Goal: Transaction & Acquisition: Purchase product/service

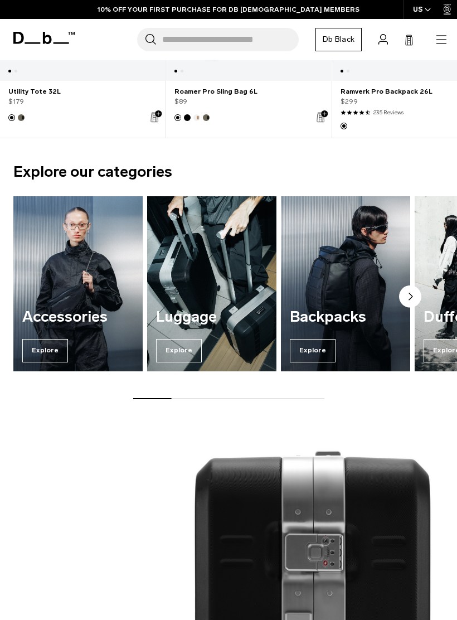
scroll to position [413, 0]
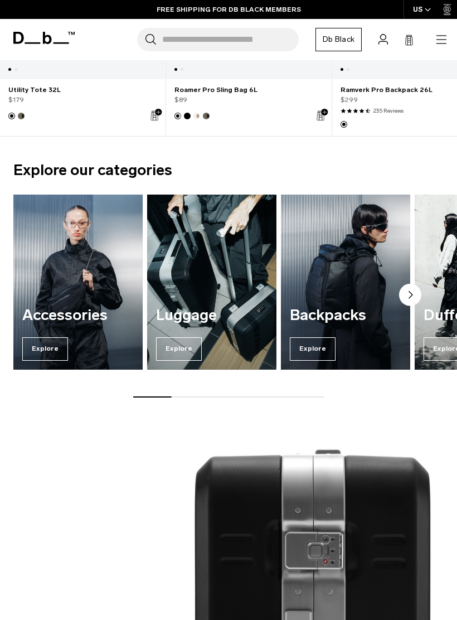
click at [207, 296] on img "2 / 7" at bounding box center [211, 281] width 129 height 174
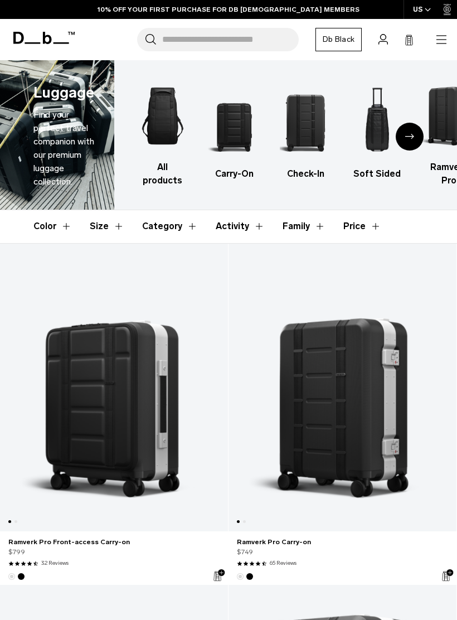
click at [239, 128] on img "2 / 6" at bounding box center [234, 123] width 52 height 78
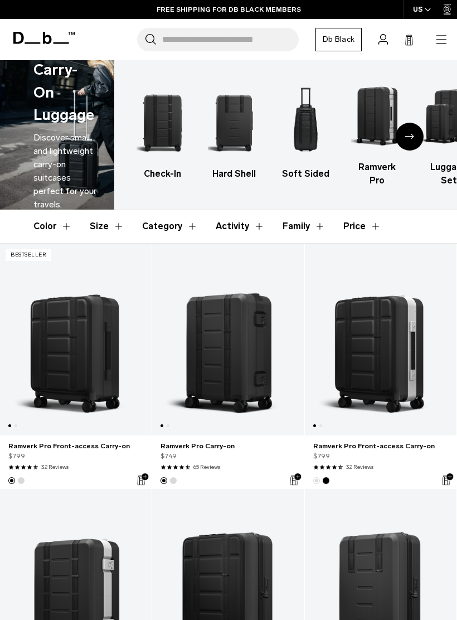
scroll to position [77, 0]
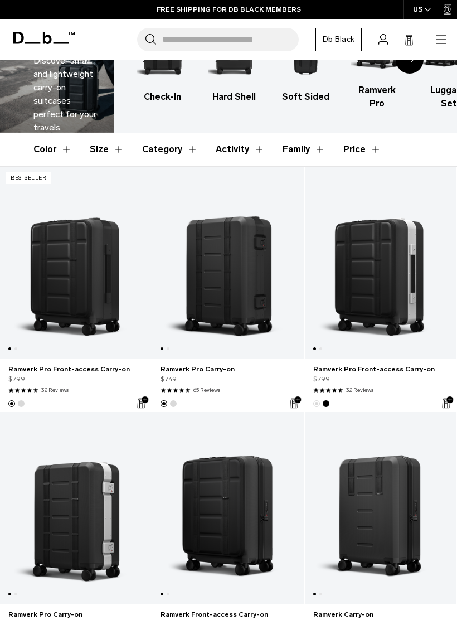
click at [85, 505] on link "Ramverk Pro Carry-on" at bounding box center [76, 508] width 152 height 192
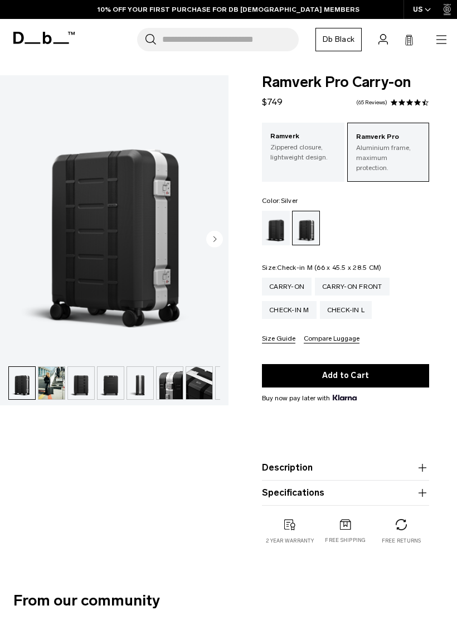
click at [300, 303] on div "Check-in M" at bounding box center [289, 310] width 55 height 18
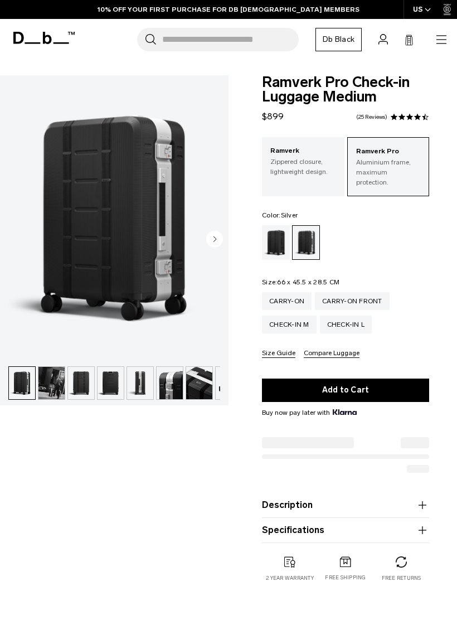
click at [346, 315] on div "Check-in L" at bounding box center [346, 324] width 52 height 18
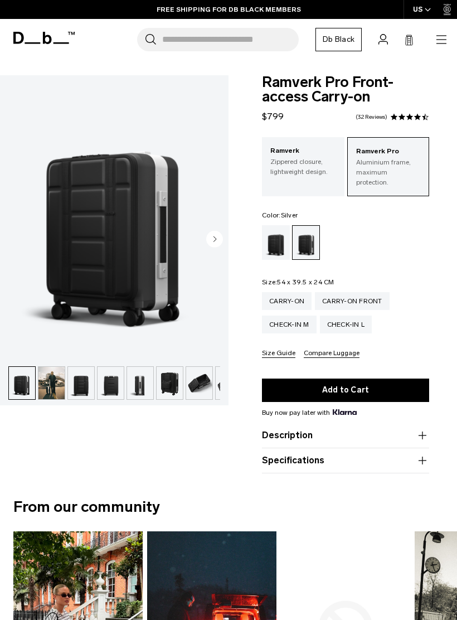
click at [221, 245] on circle "Next slide" at bounding box center [214, 239] width 17 height 17
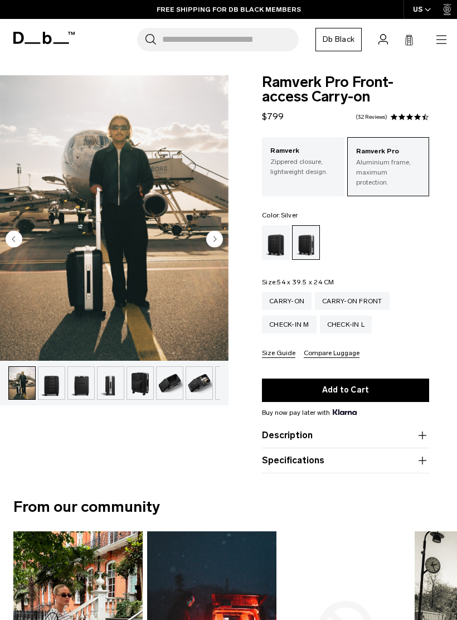
click at [207, 238] on circle "Next slide" at bounding box center [214, 239] width 17 height 17
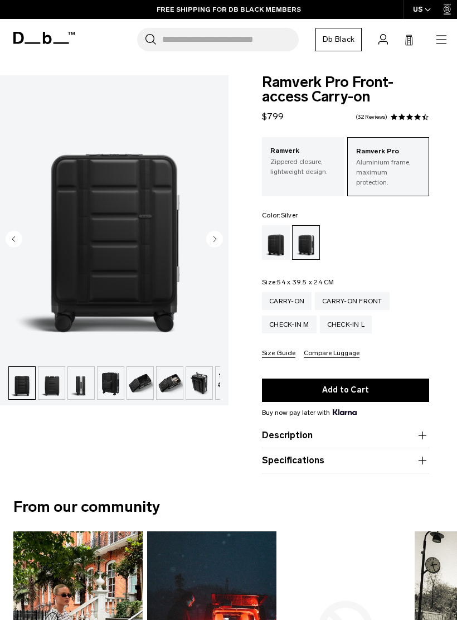
click at [215, 241] on circle "Next slide" at bounding box center [214, 239] width 17 height 17
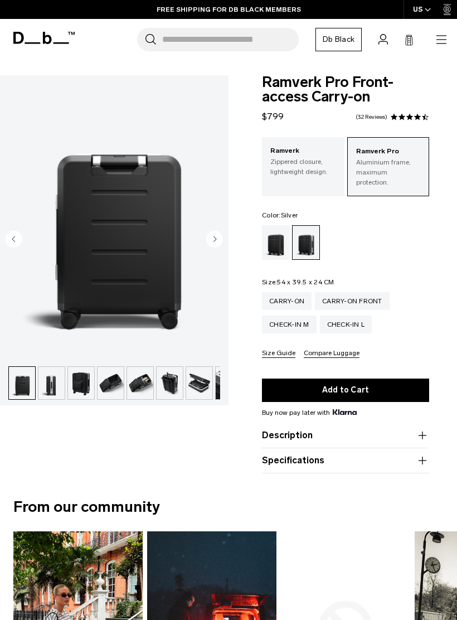
click at [217, 244] on circle "Next slide" at bounding box center [214, 239] width 17 height 17
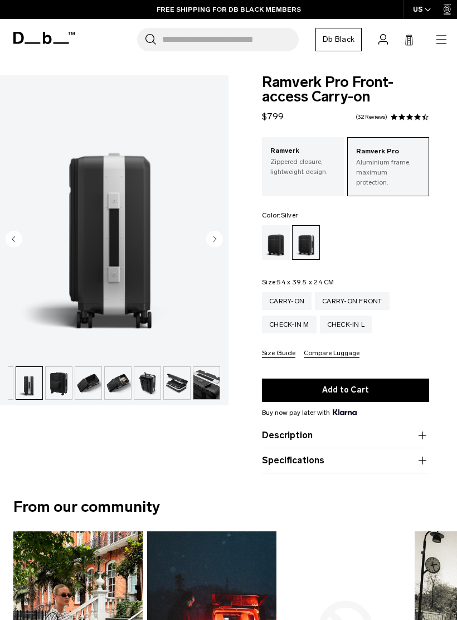
scroll to position [0, 111]
click at [220, 245] on circle "Next slide" at bounding box center [214, 239] width 17 height 17
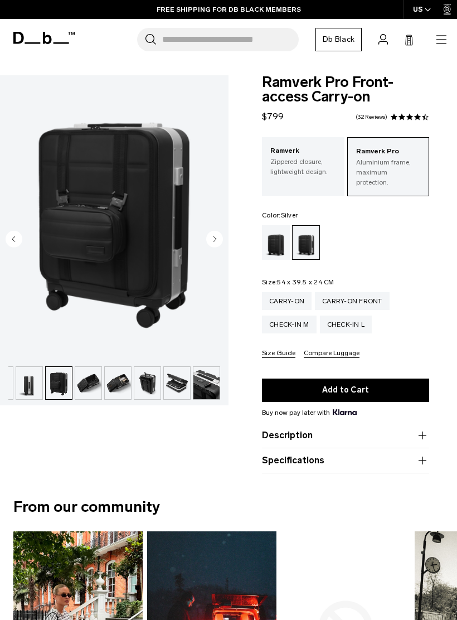
click at [222, 240] on circle "Next slide" at bounding box center [214, 239] width 17 height 17
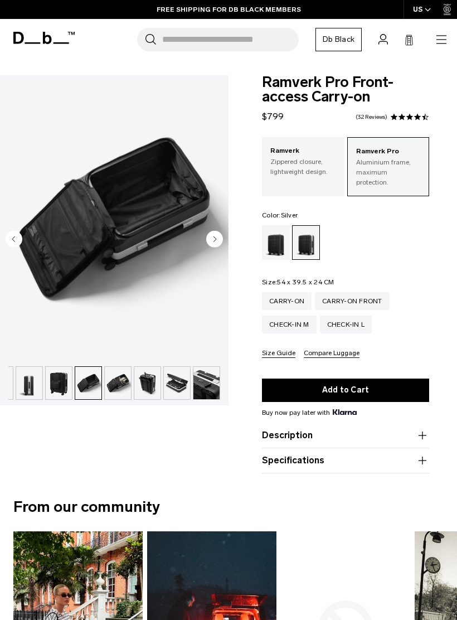
click at [220, 241] on circle "Next slide" at bounding box center [214, 239] width 17 height 17
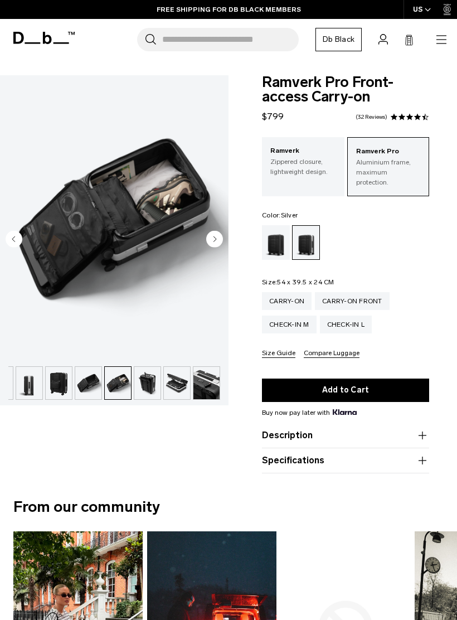
click at [218, 240] on circle "Next slide" at bounding box center [214, 239] width 17 height 17
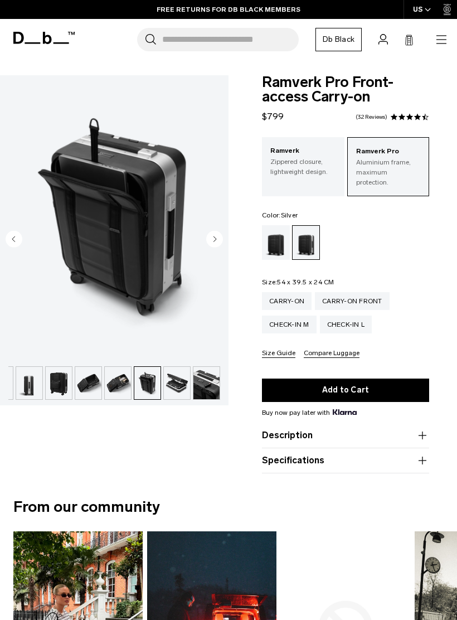
click at [217, 240] on circle "Next slide" at bounding box center [214, 239] width 17 height 17
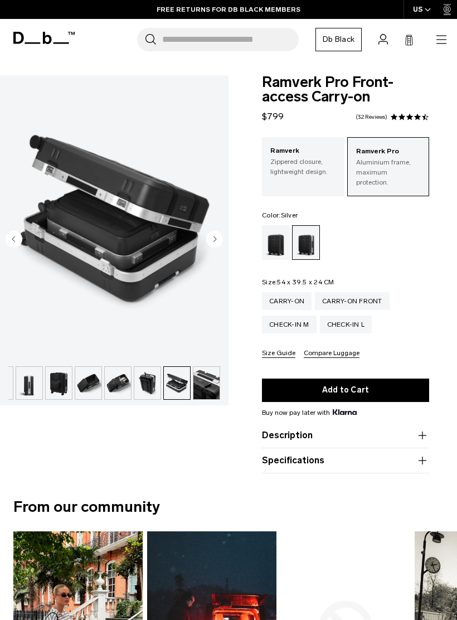
click at [24, 239] on img "10 / 11" at bounding box center [114, 217] width 228 height 285
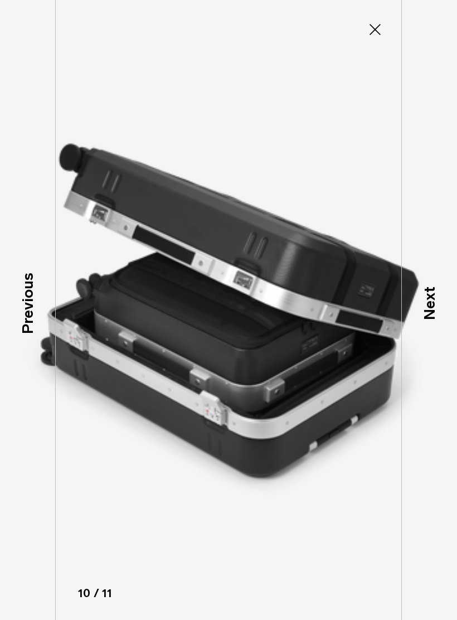
click at [422, 304] on p "Next" at bounding box center [429, 302] width 23 height 33
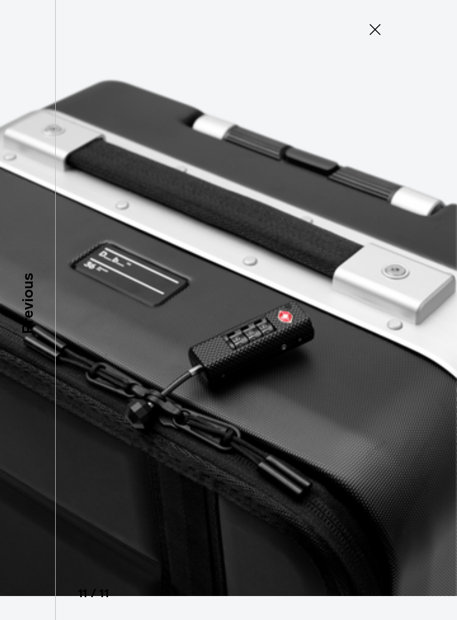
click at [387, 348] on img at bounding box center [228, 310] width 457 height 620
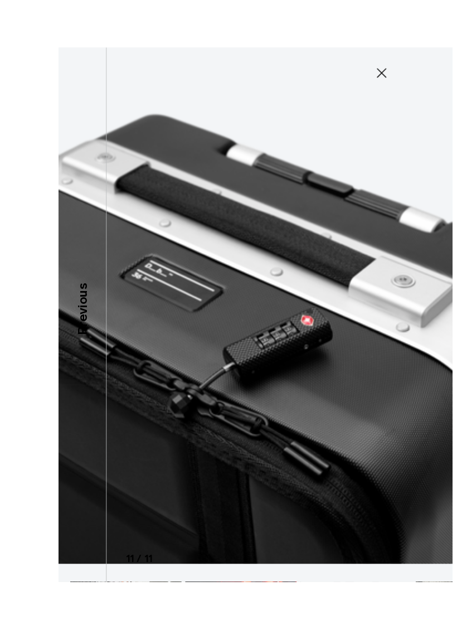
scroll to position [18, 6]
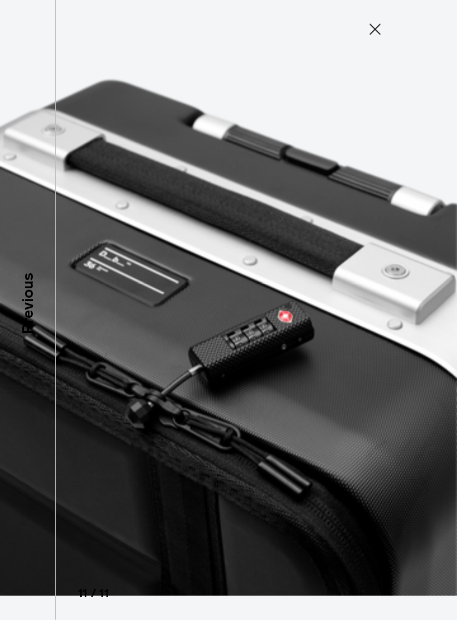
click at [381, 28] on icon at bounding box center [375, 30] width 18 height 18
click at [372, 26] on icon at bounding box center [375, 30] width 18 height 18
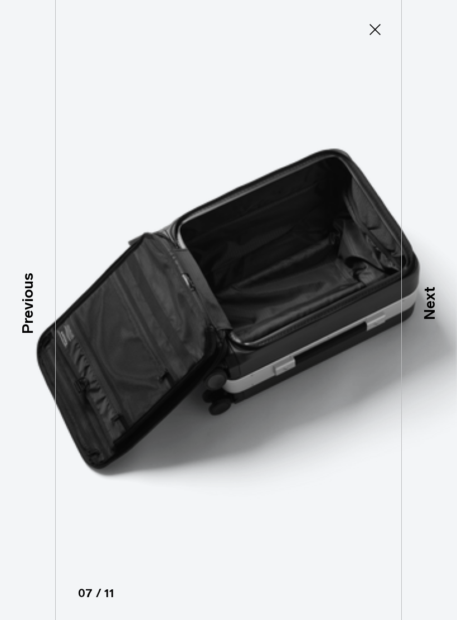
click at [367, 34] on icon at bounding box center [375, 30] width 18 height 18
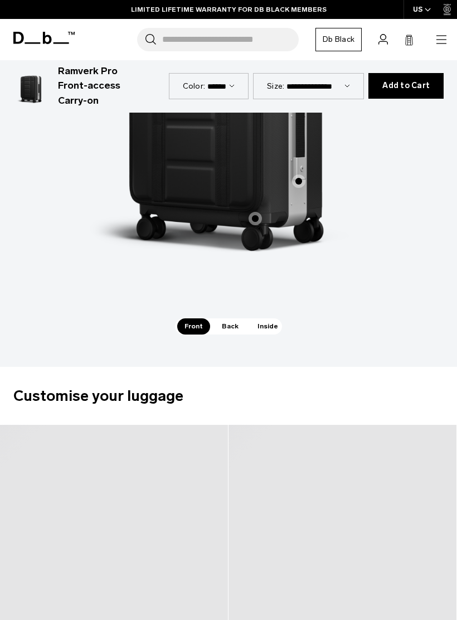
scroll to position [0, 66]
